Goal: Download file/media

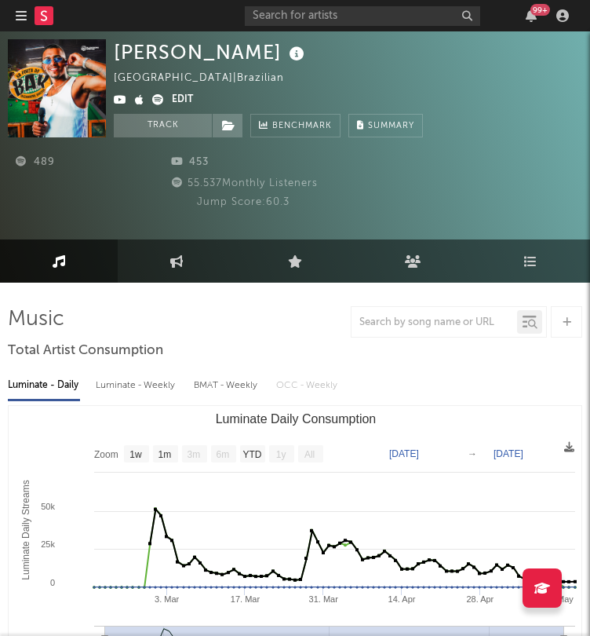
select select "1w"
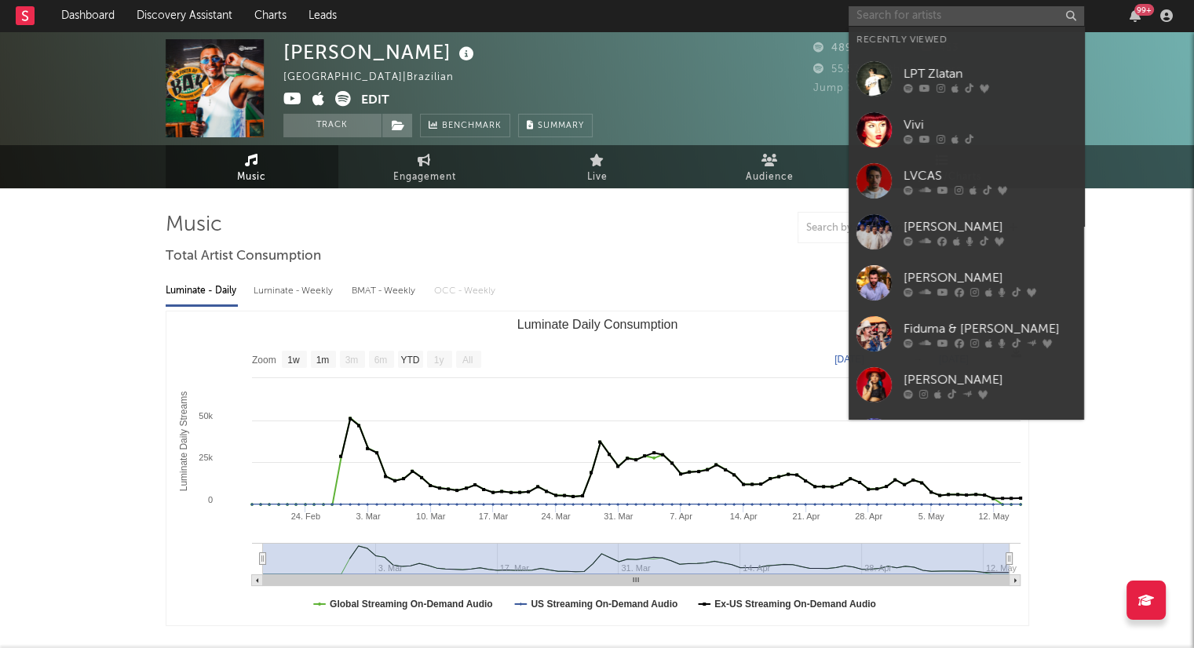
click at [589, 15] on input "text" at bounding box center [965, 16] width 235 height 20
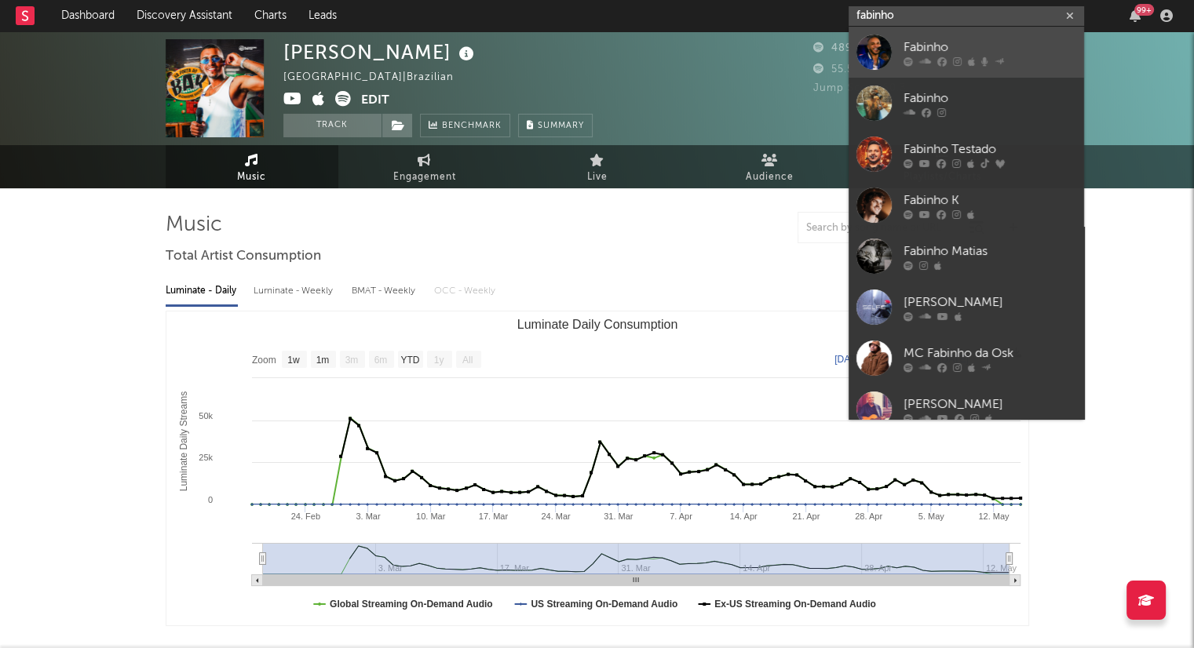
type input "fabinho"
click at [589, 57] on icon at bounding box center [925, 61] width 12 height 9
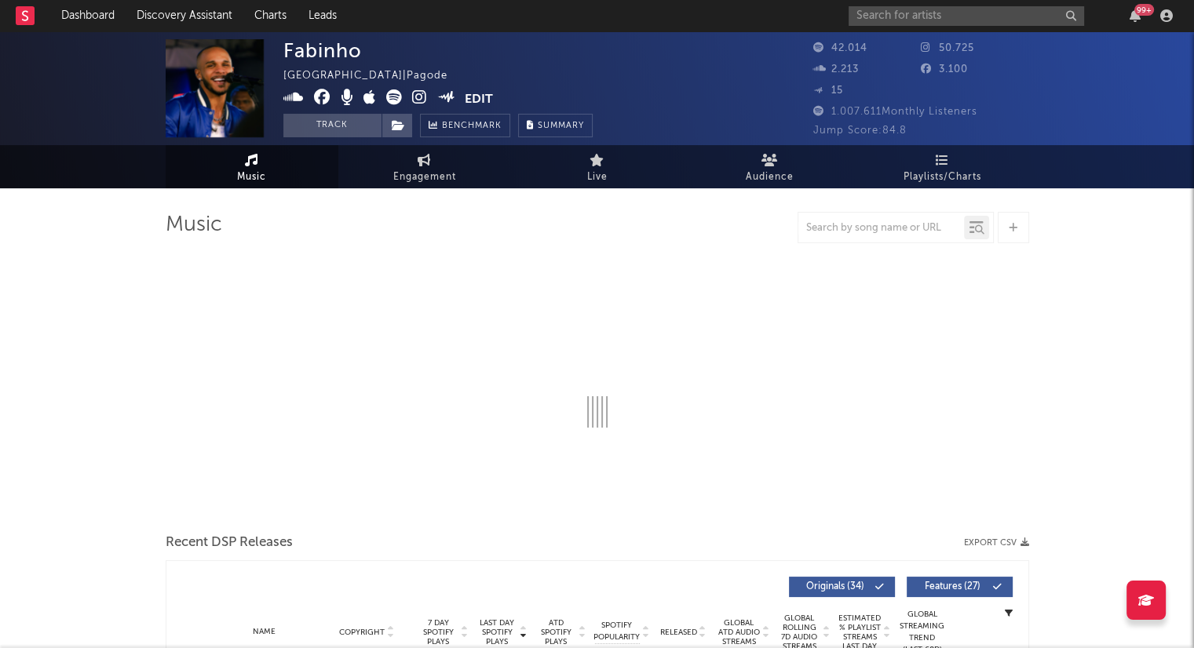
select select "6m"
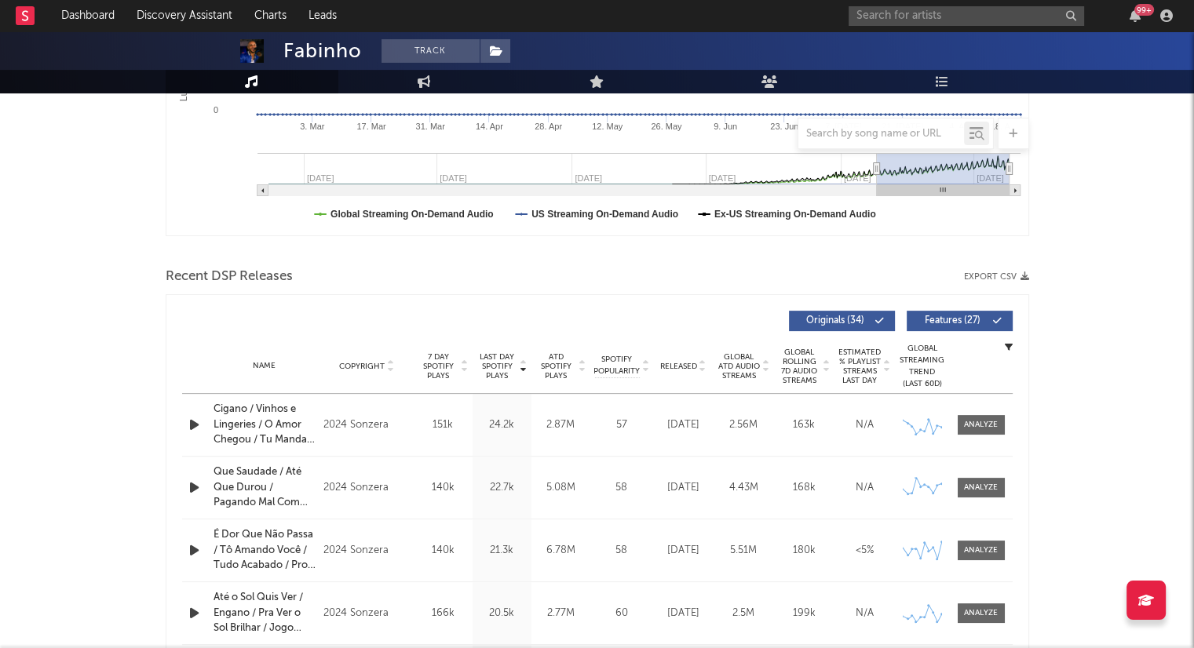
scroll to position [388, 0]
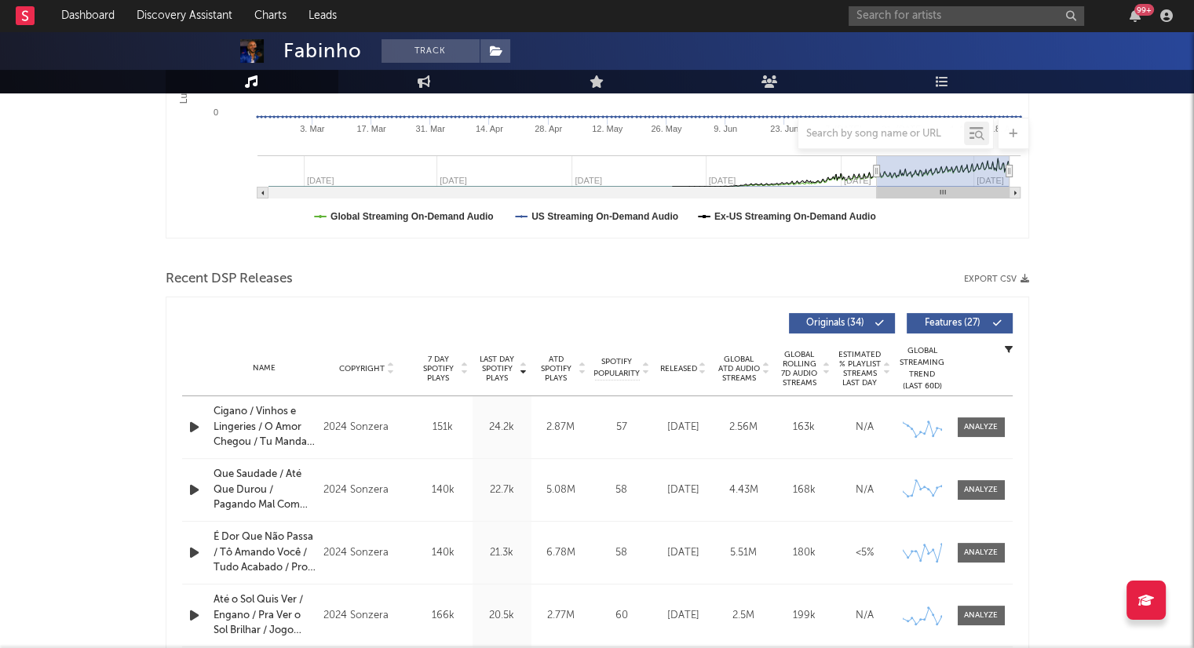
click at [589, 278] on button "Export CSV" at bounding box center [996, 279] width 65 height 9
